Goal: Transaction & Acquisition: Purchase product/service

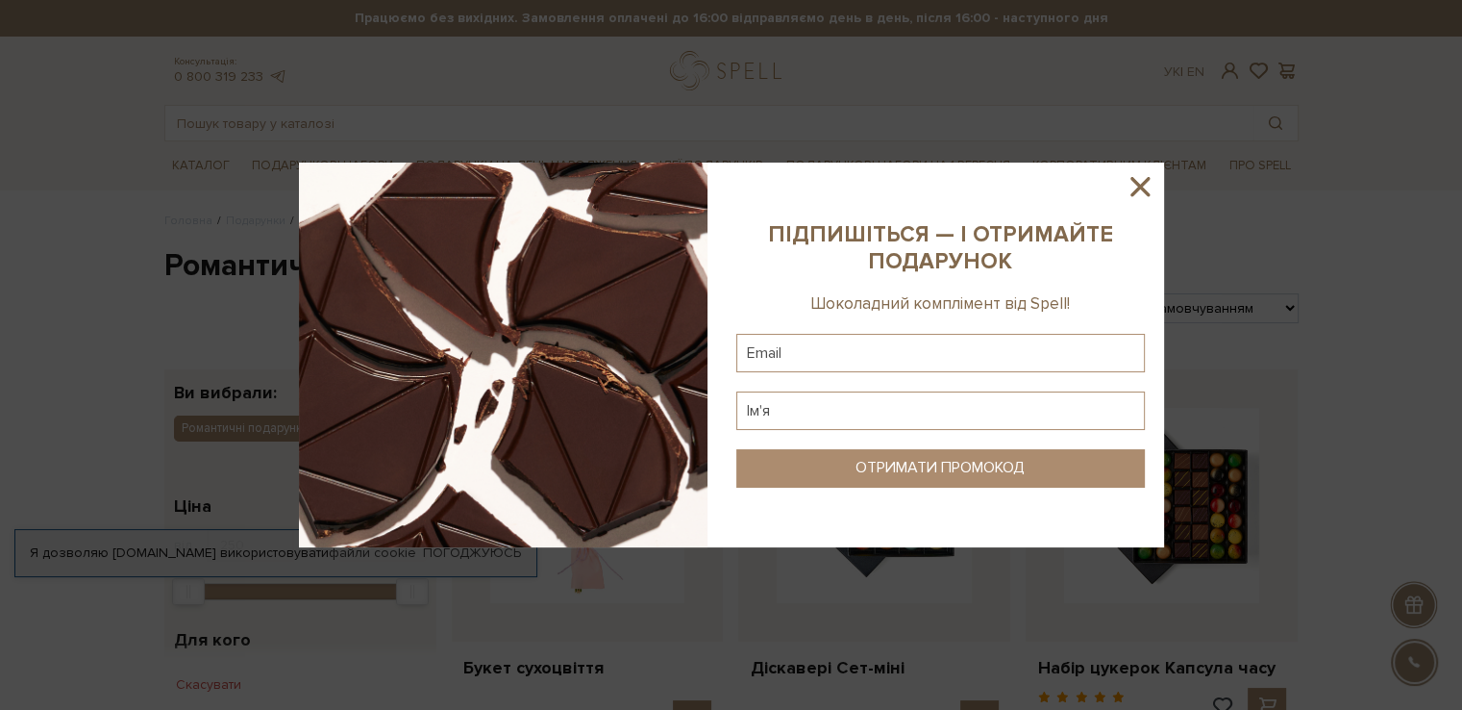
click at [1138, 188] on icon at bounding box center [1140, 186] width 19 height 19
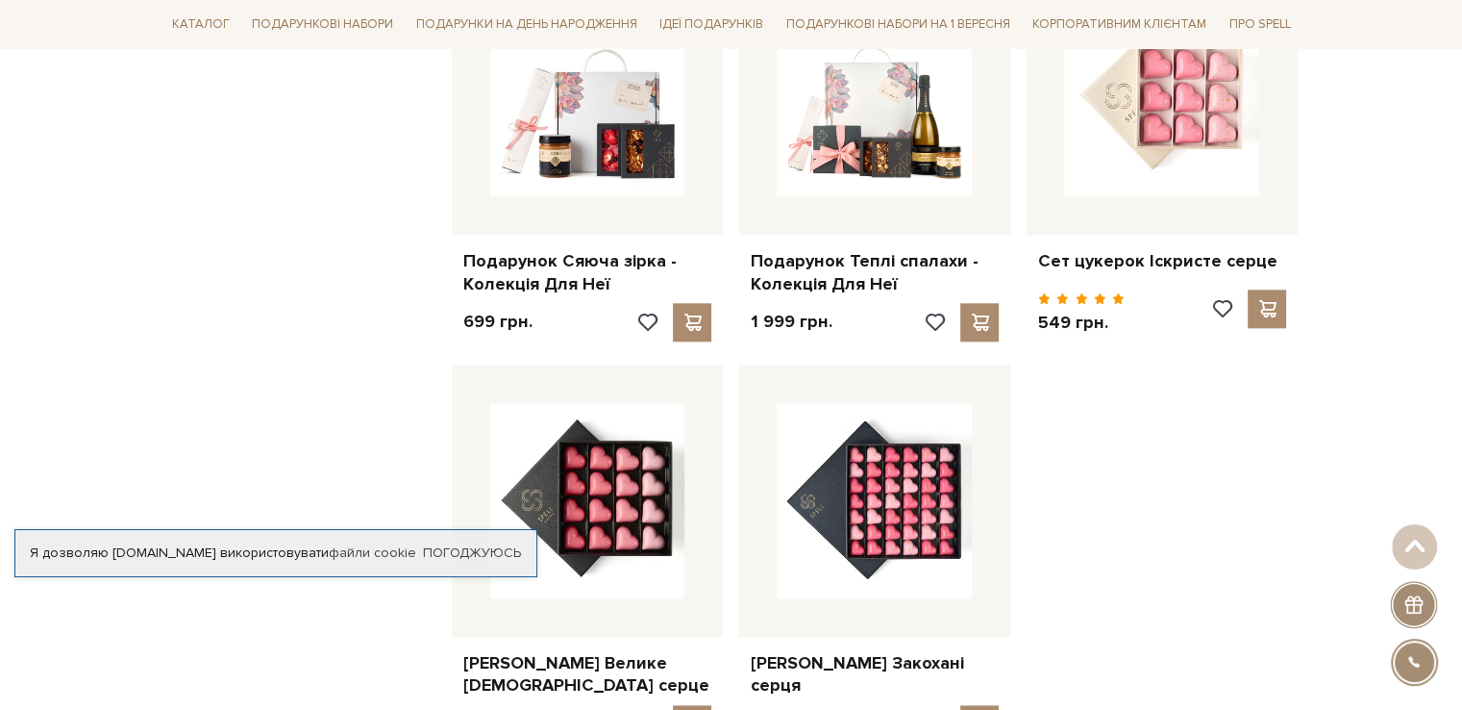
scroll to position [1923, 0]
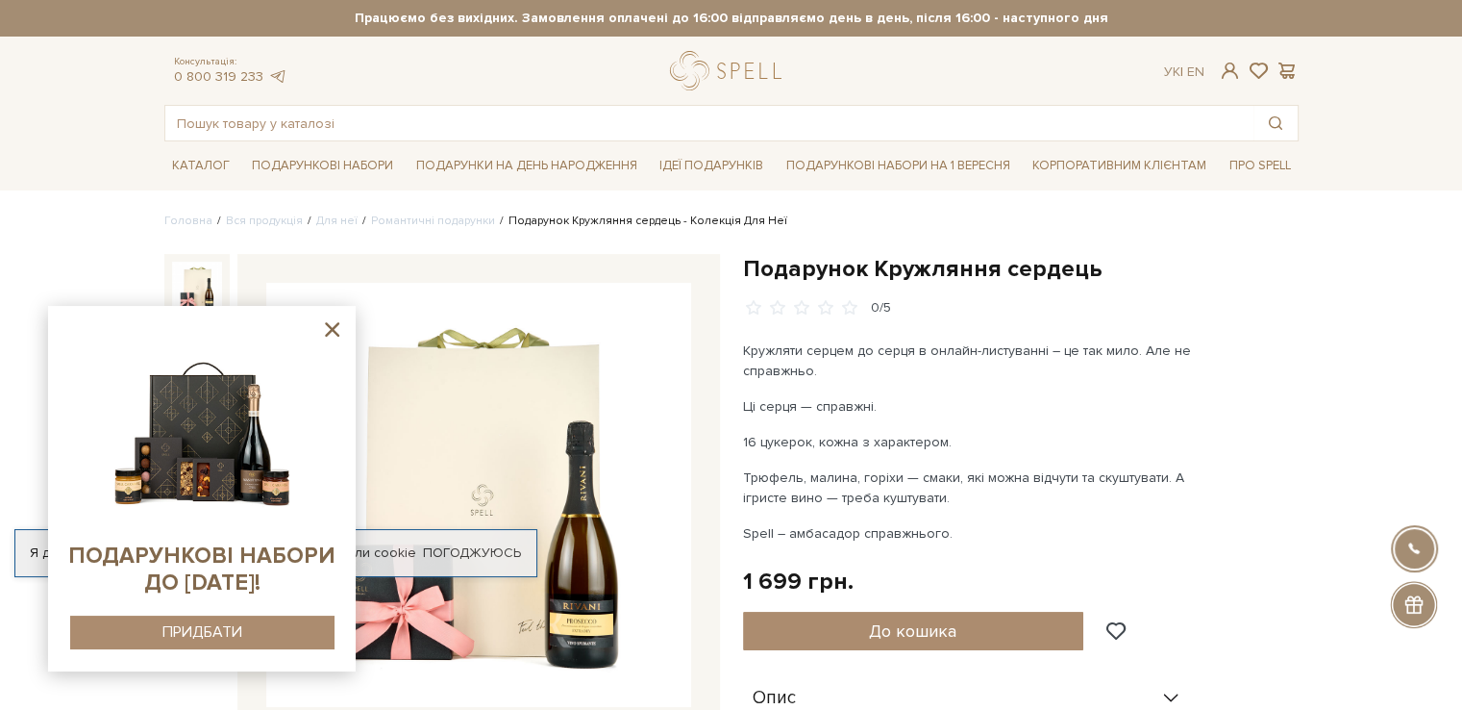
click at [336, 340] on sys-container-static at bounding box center [202, 488] width 308 height 365
click at [336, 328] on icon at bounding box center [332, 329] width 24 height 24
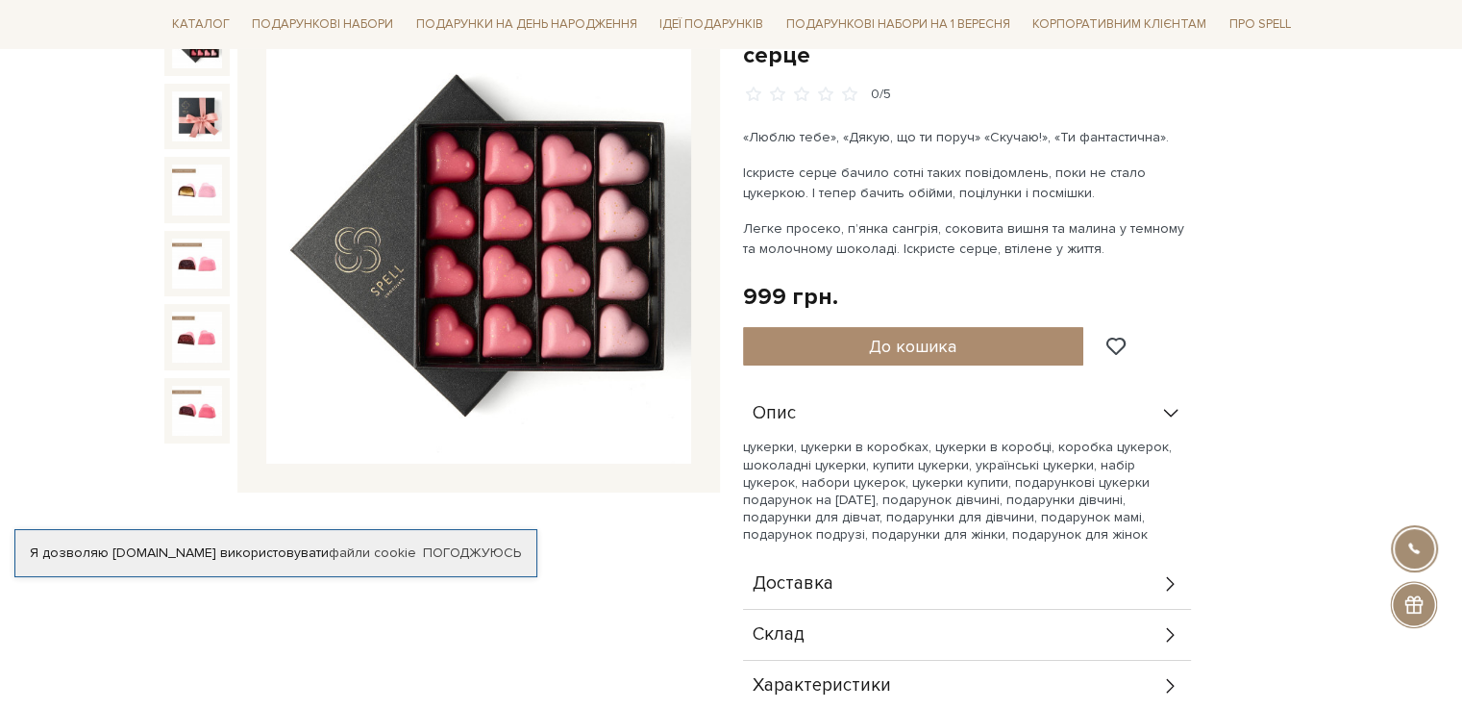
scroll to position [288, 0]
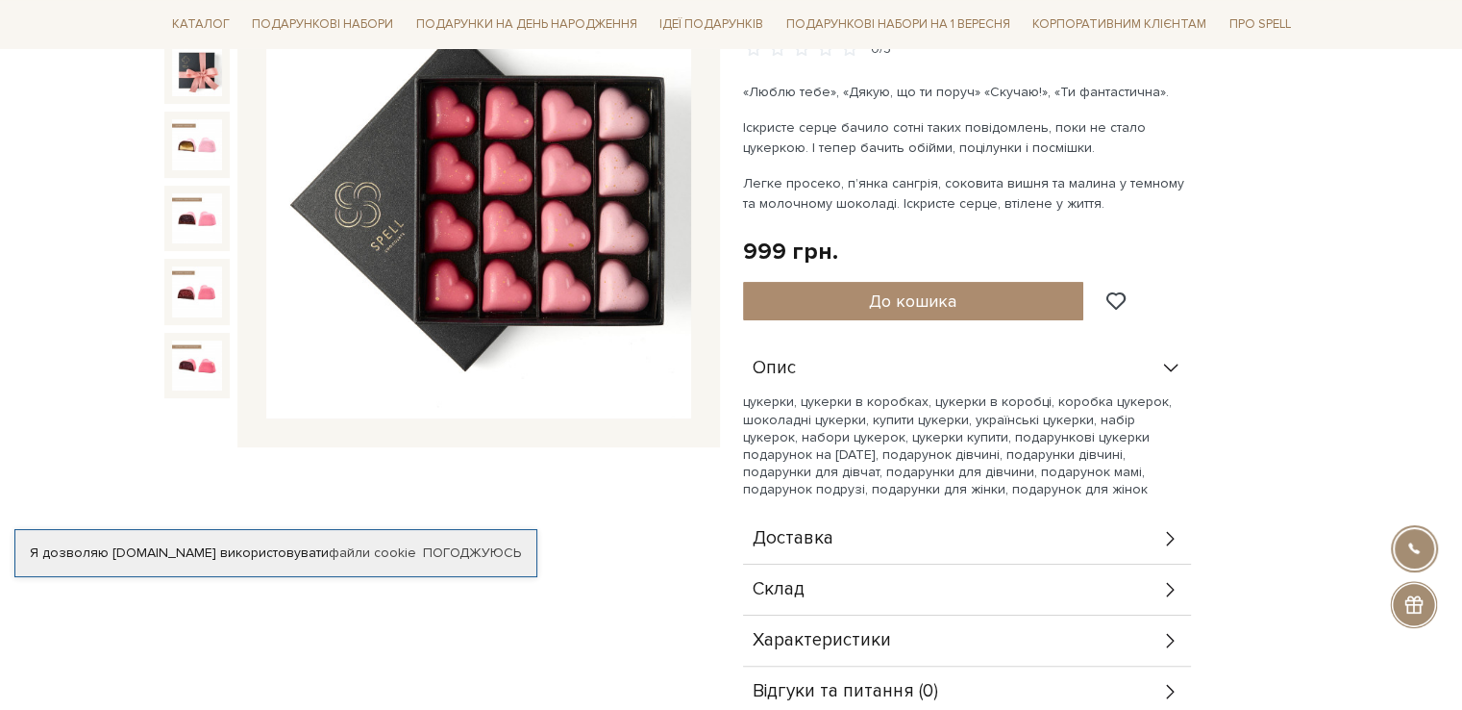
click at [827, 530] on span "Доставка" at bounding box center [793, 538] width 81 height 17
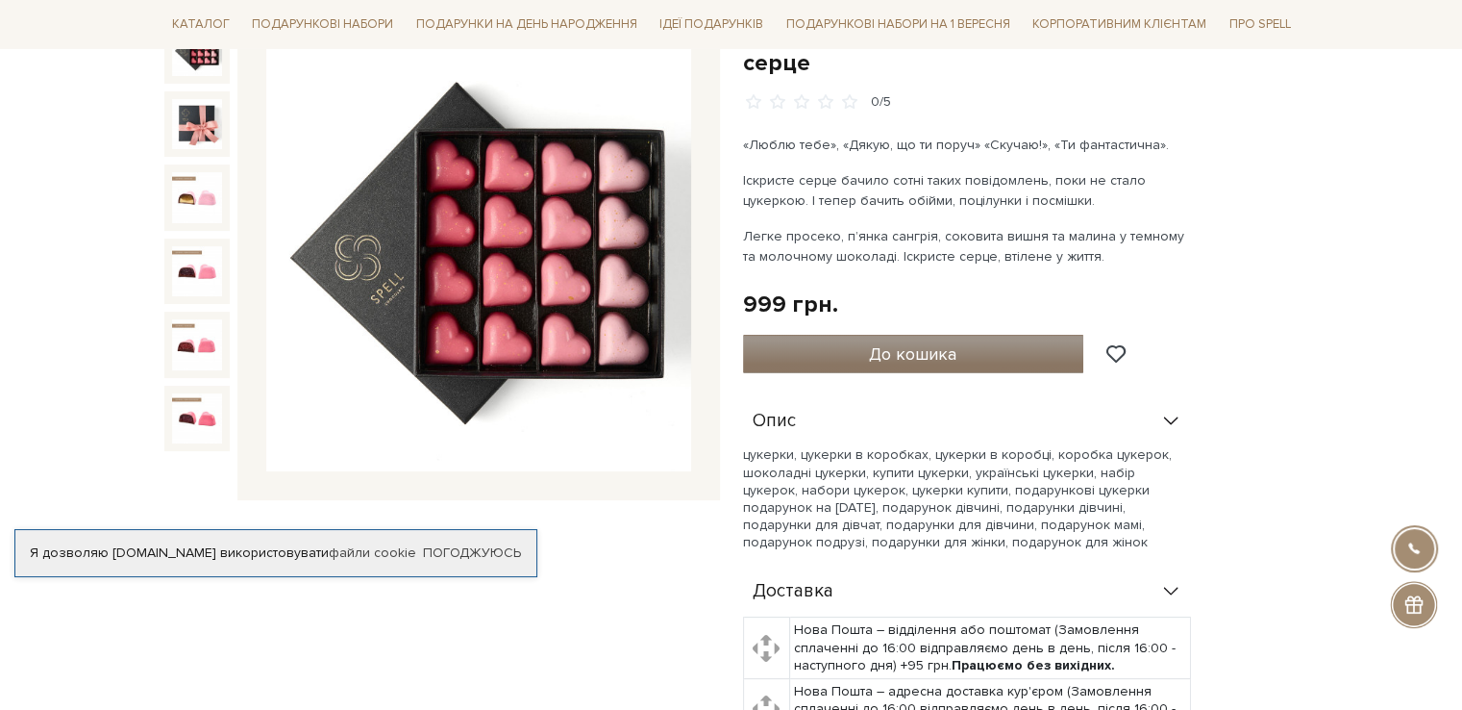
scroll to position [192, 0]
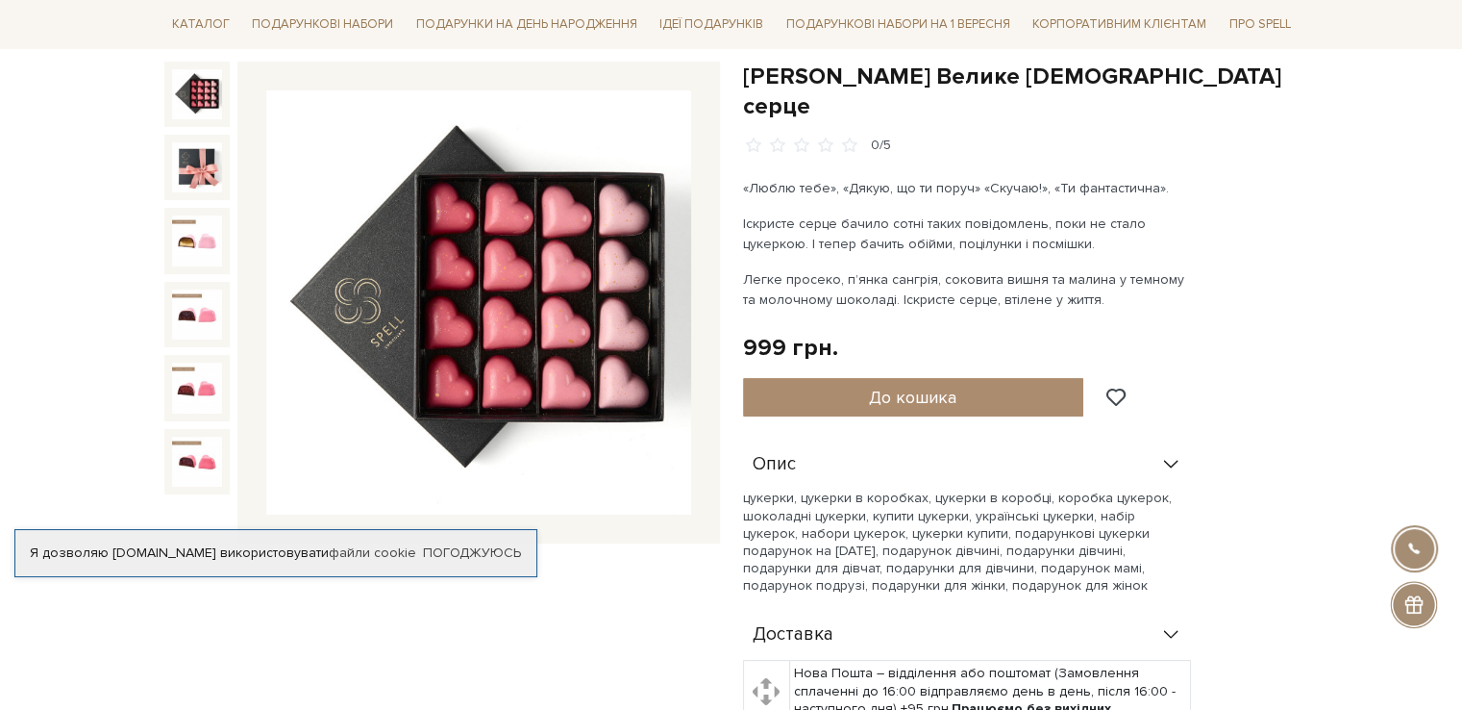
click at [594, 338] on img at bounding box center [478, 302] width 425 height 425
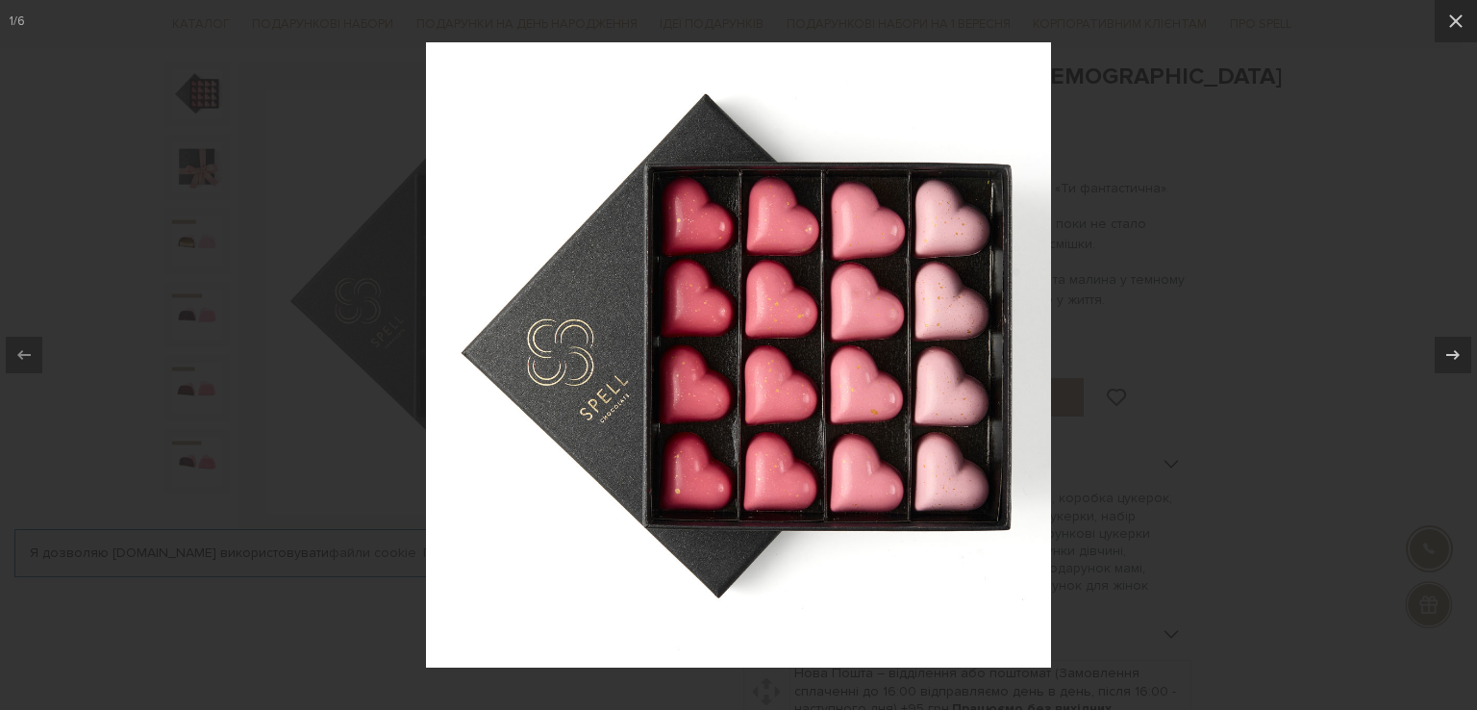
click at [1184, 321] on div at bounding box center [738, 355] width 1477 height 710
